Goal: Information Seeking & Learning: Learn about a topic

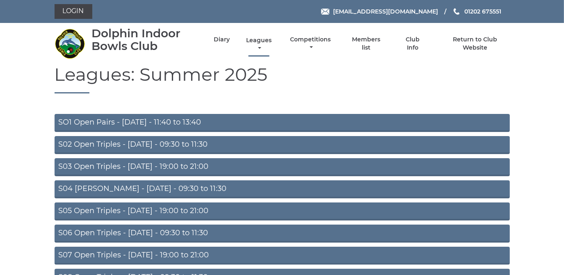
click at [260, 41] on link "Leagues" at bounding box center [259, 44] width 30 height 16
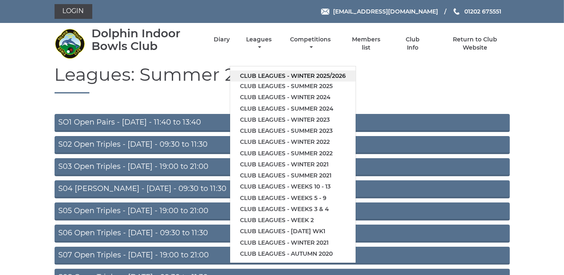
click at [262, 73] on link "Club leagues - Winter 2025/2026" at bounding box center [292, 76] width 125 height 11
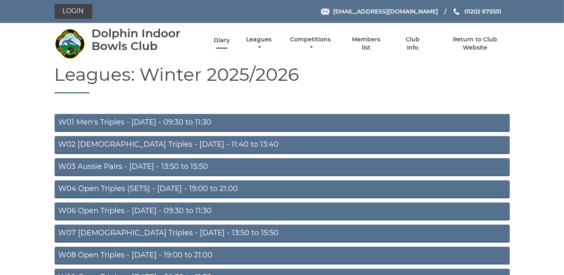
click at [221, 39] on link "Diary" at bounding box center [222, 40] width 16 height 8
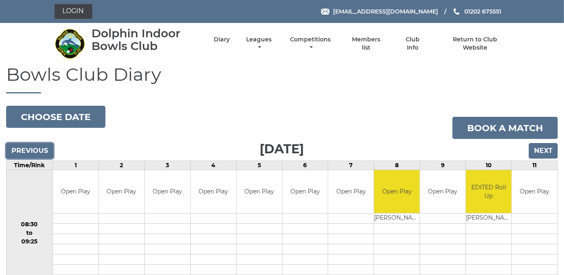
click at [30, 150] on input "Previous" at bounding box center [29, 151] width 47 height 16
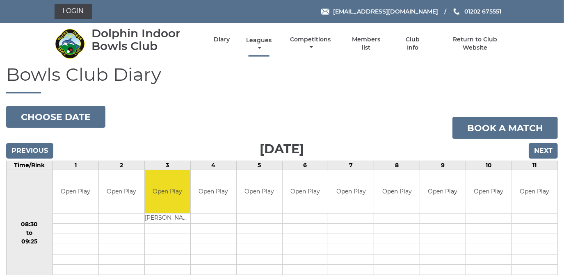
click at [258, 39] on link "Leagues" at bounding box center [259, 44] width 30 height 16
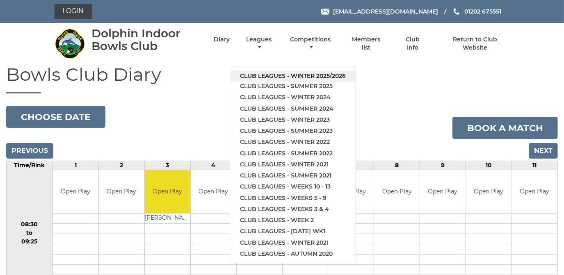
click at [269, 74] on link "Club leagues - Winter 2025/2026" at bounding box center [292, 76] width 125 height 11
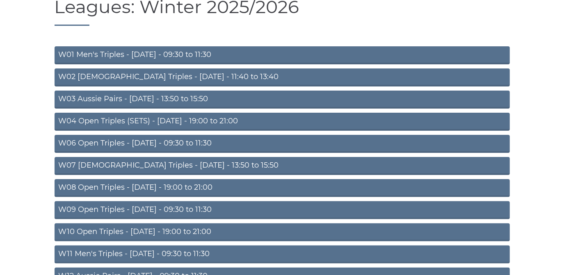
scroll to position [111, 0]
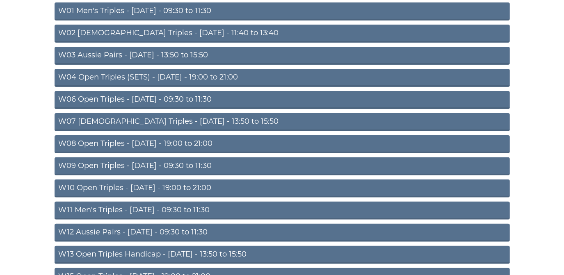
click at [171, 100] on link "W06 Open Triples - [DATE] - 09:30 to 11:30" at bounding box center [282, 100] width 455 height 18
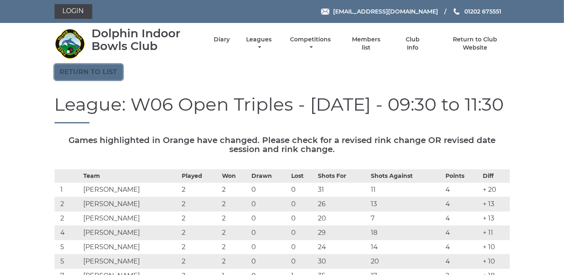
click at [83, 68] on link "Return to list" at bounding box center [89, 72] width 68 height 16
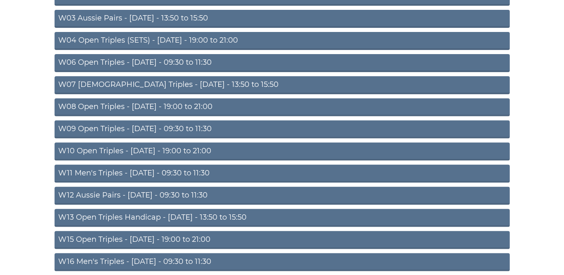
scroll to position [149, 0]
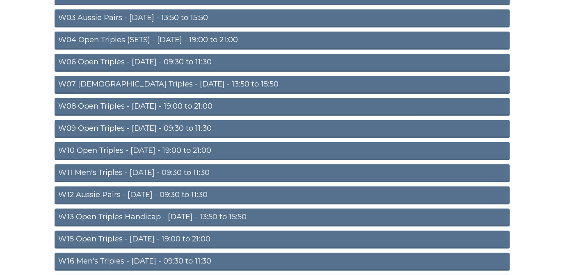
click at [174, 80] on link "W07 Ladies Triples - Tuesday - 13:50 to 15:50" at bounding box center [282, 85] width 455 height 18
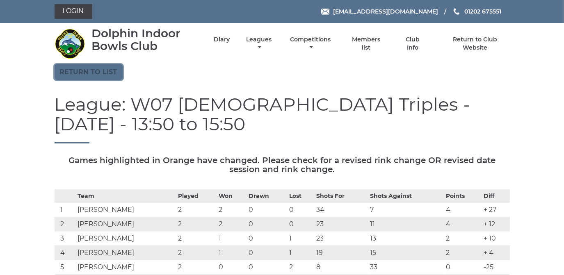
click at [102, 71] on link "Return to list" at bounding box center [89, 72] width 68 height 16
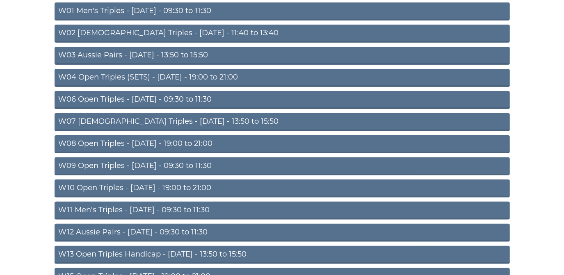
scroll to position [149, 0]
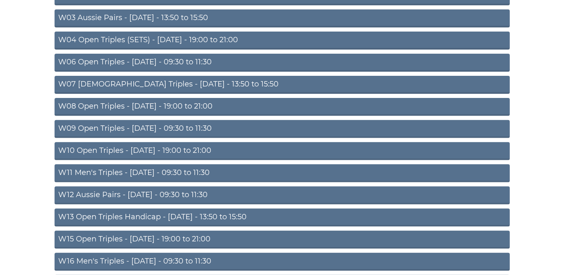
click at [179, 103] on link "W08 Open Triples - Tuesday - 19:00 to 21:00" at bounding box center [282, 107] width 455 height 18
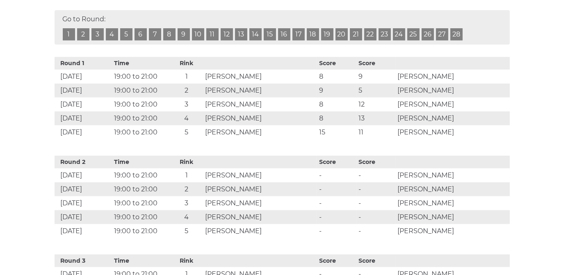
scroll to position [373, 0]
